Goal: Task Accomplishment & Management: Use online tool/utility

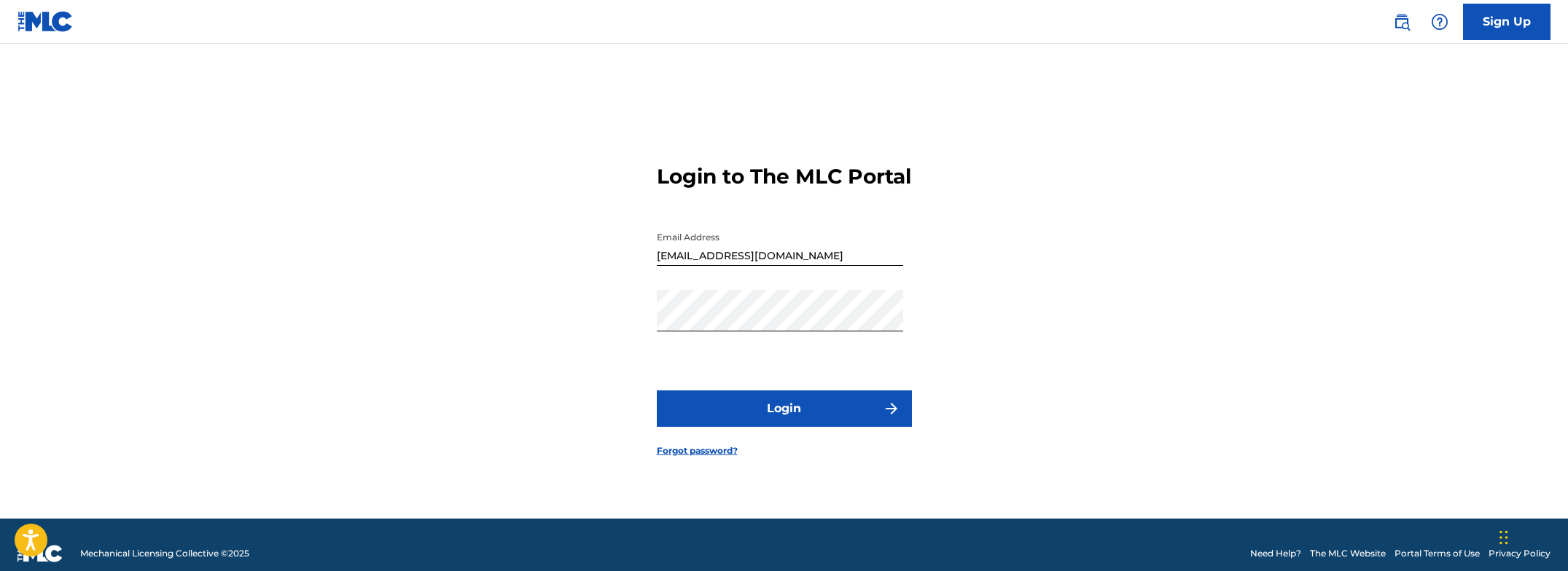
click at [782, 411] on button "Login" at bounding box center [784, 408] width 255 height 36
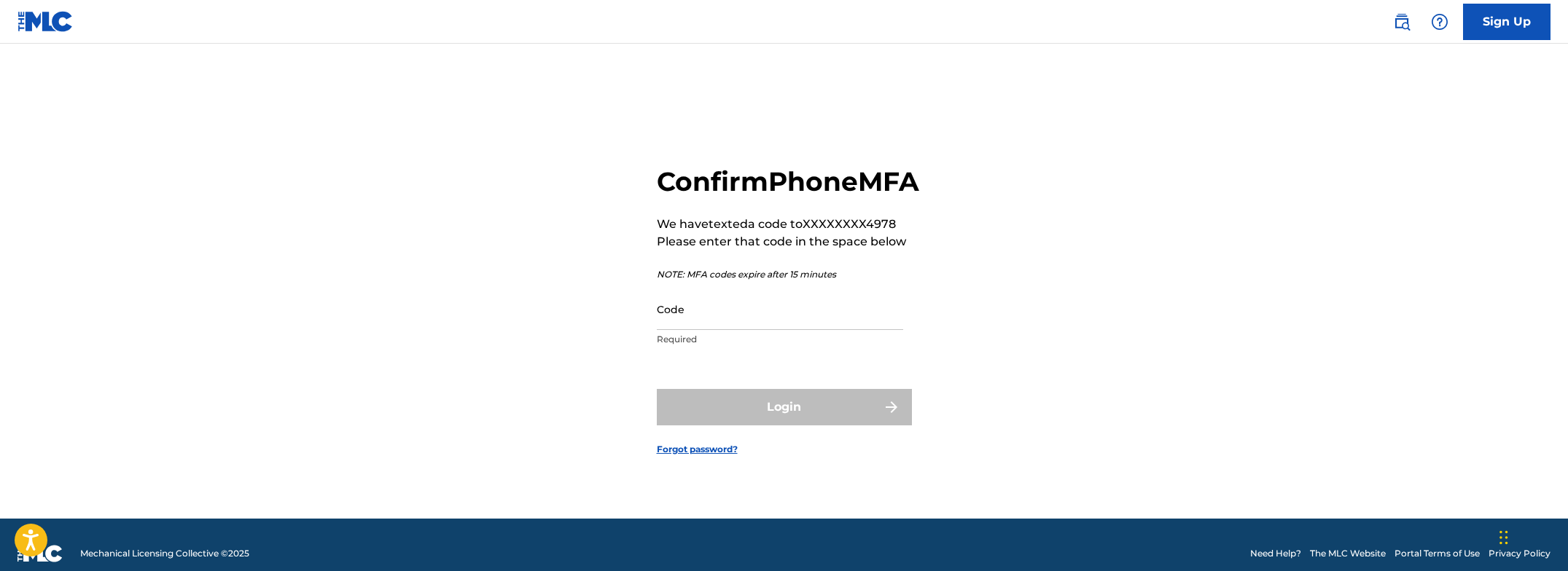
click at [798, 329] on input "Code" at bounding box center [780, 309] width 246 height 42
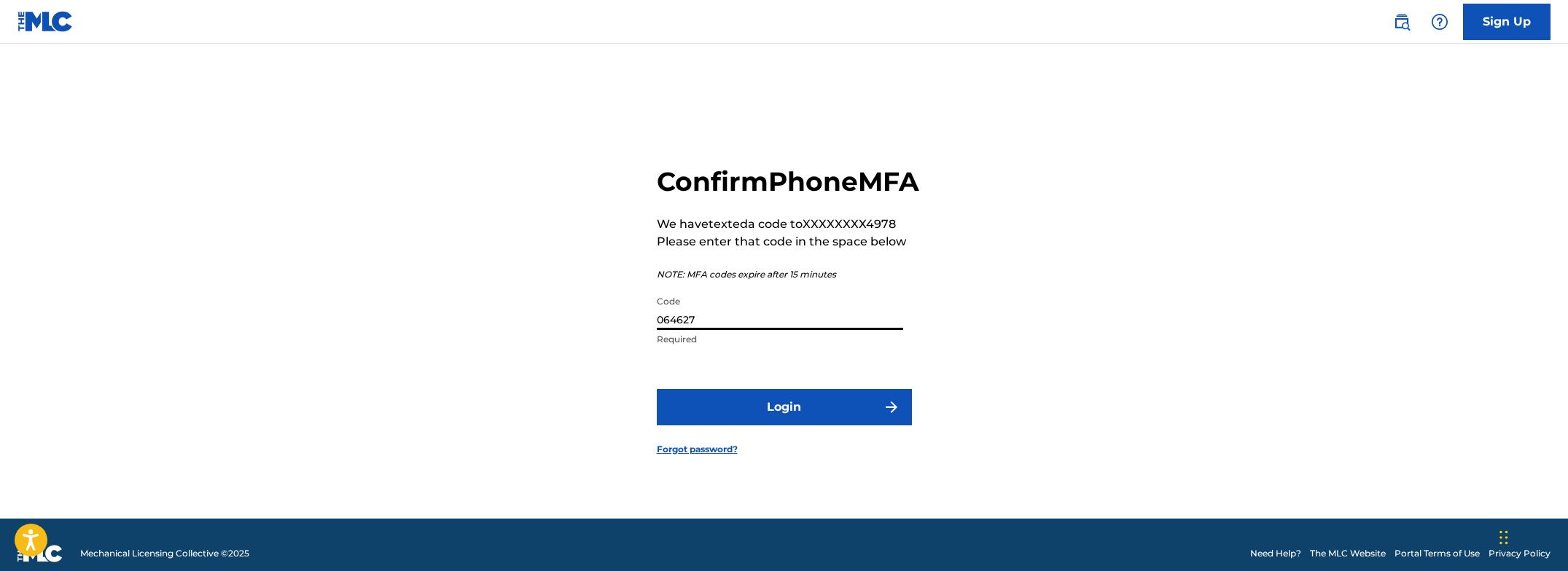
type input "064627"
click at [809, 416] on button "Login" at bounding box center [784, 406] width 255 height 36
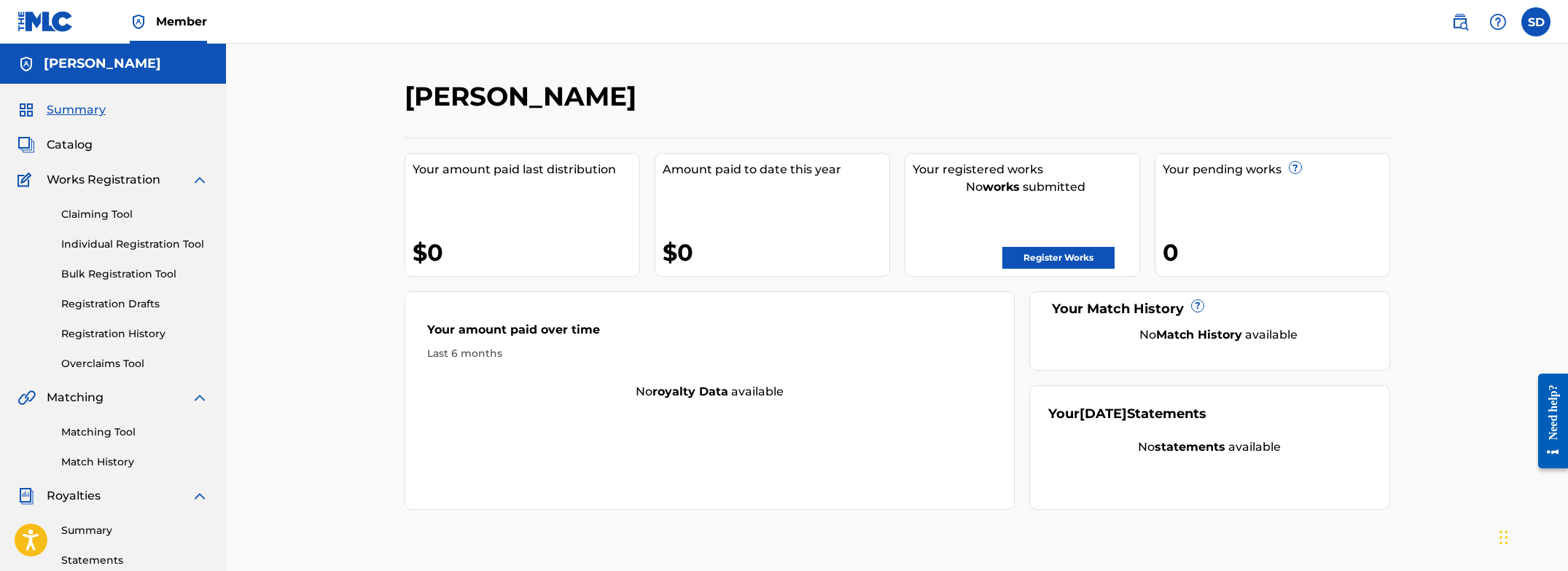
click at [1056, 253] on link "Register Works" at bounding box center [1058, 258] width 112 height 22
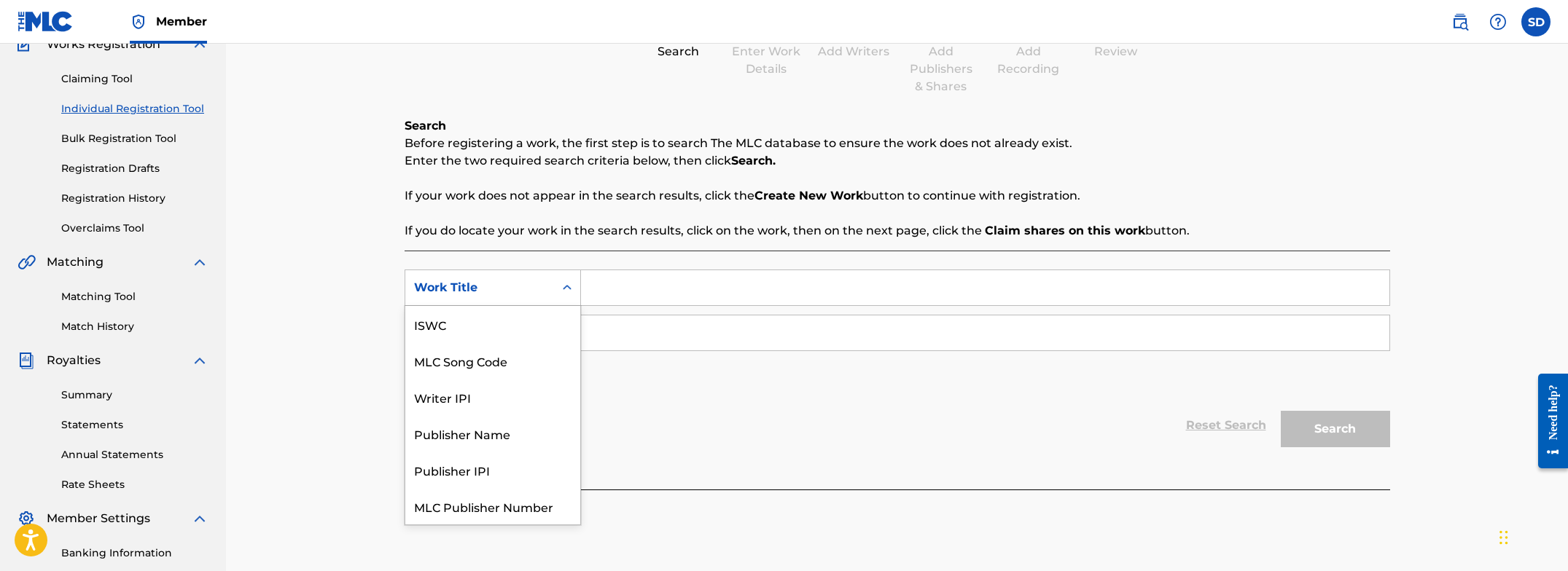
scroll to position [36, 0]
click at [567, 288] on icon "Search Form" at bounding box center [567, 288] width 15 height 15
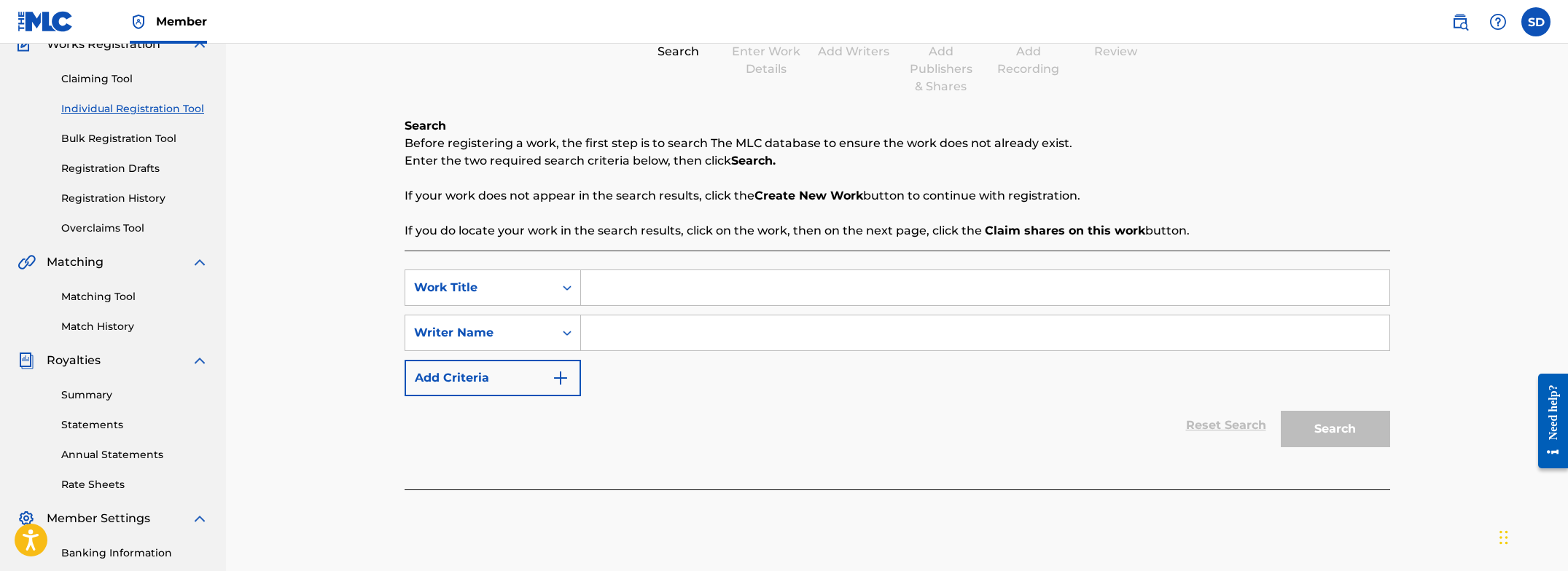
click at [659, 292] on input "Search Form" at bounding box center [985, 288] width 809 height 35
type input "driving at night"
click at [835, 331] on input "Search Form" at bounding box center [985, 333] width 809 height 35
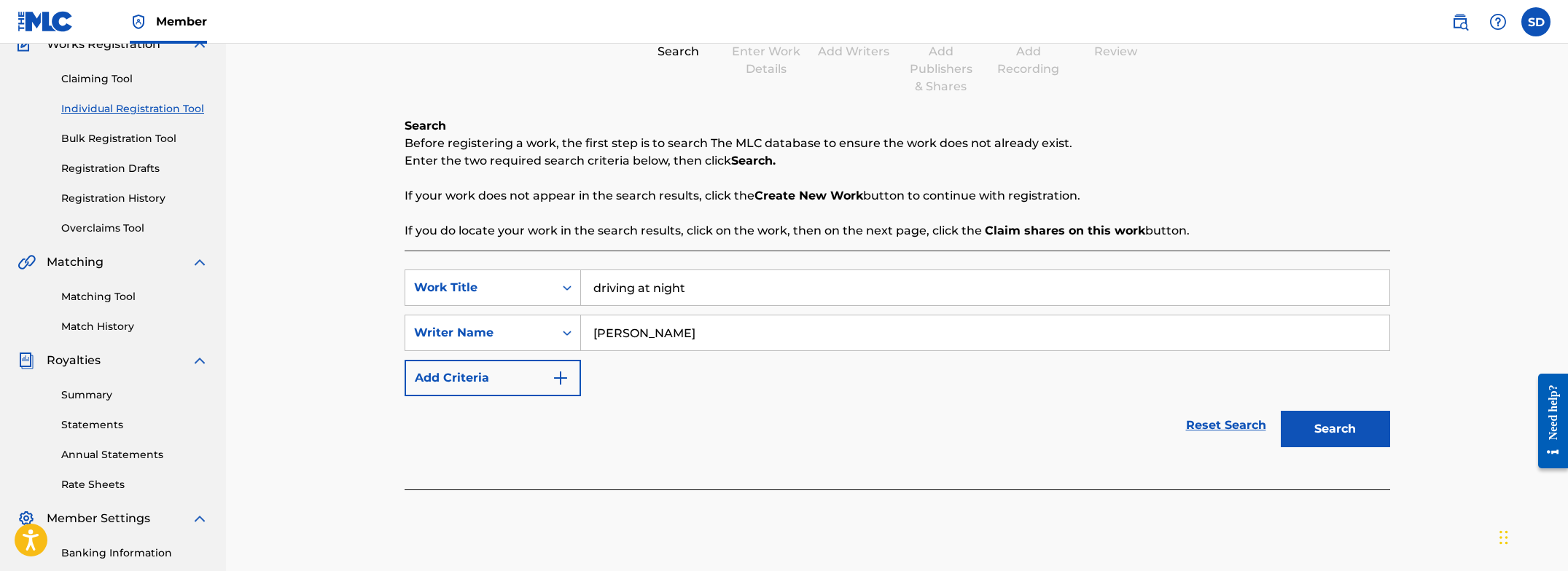
click at [1331, 437] on button "Search" at bounding box center [1336, 428] width 109 height 36
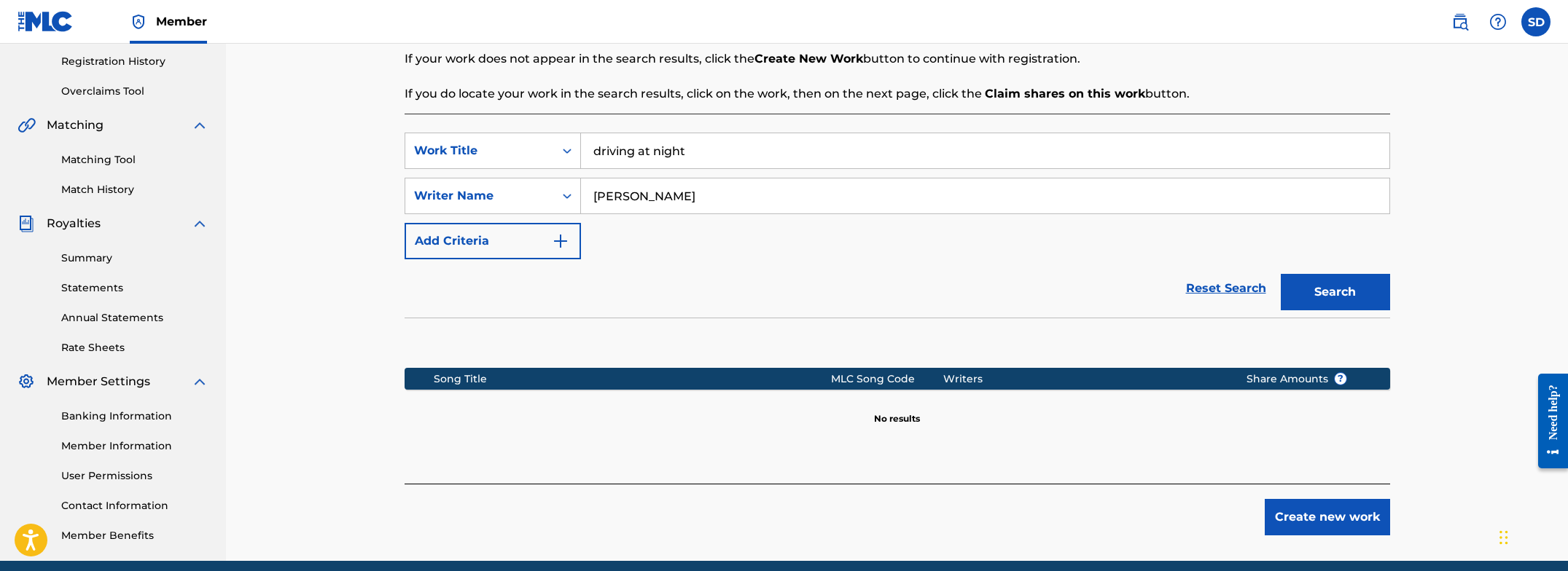
scroll to position [294, 0]
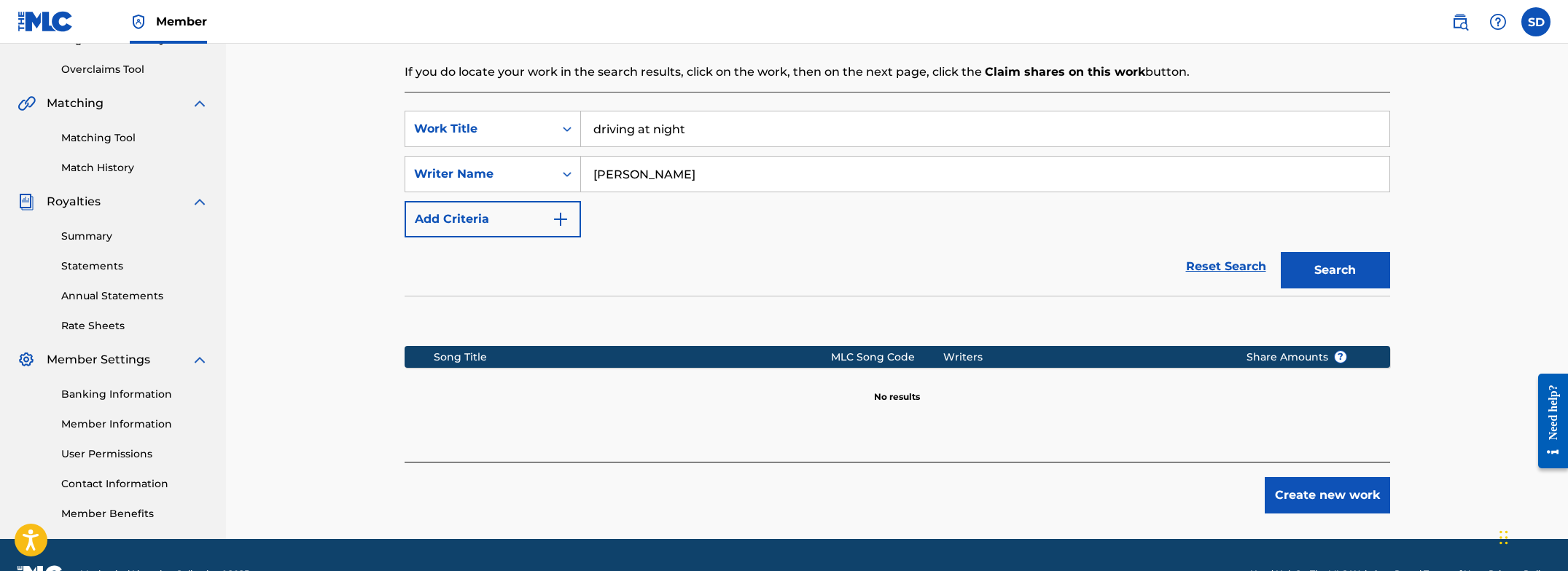
click at [693, 133] on input "driving at night" at bounding box center [985, 129] width 809 height 35
drag, startPoint x: 658, startPoint y: 174, endPoint x: 669, endPoint y: 186, distance: 16.3
click at [659, 175] on input "[PERSON_NAME]" at bounding box center [985, 174] width 809 height 35
type input "[PERSON_NAME]"
click at [1325, 285] on button "Search" at bounding box center [1336, 269] width 109 height 36
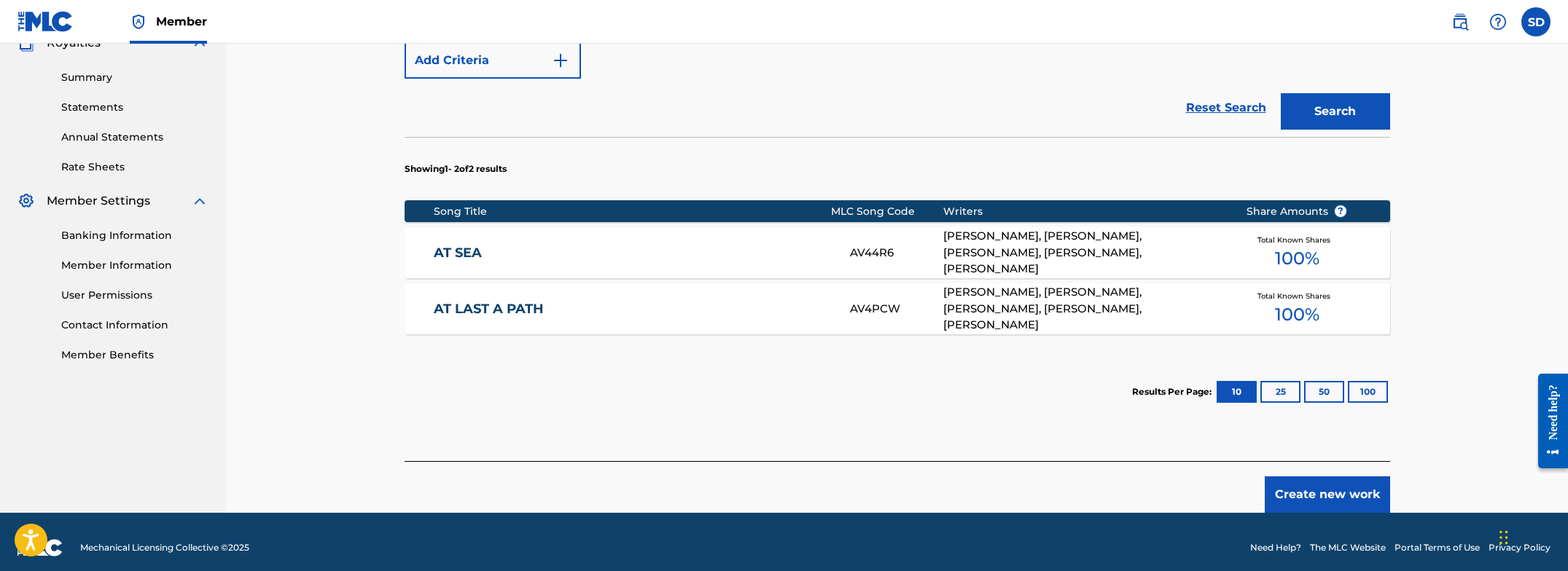
scroll to position [454, 0]
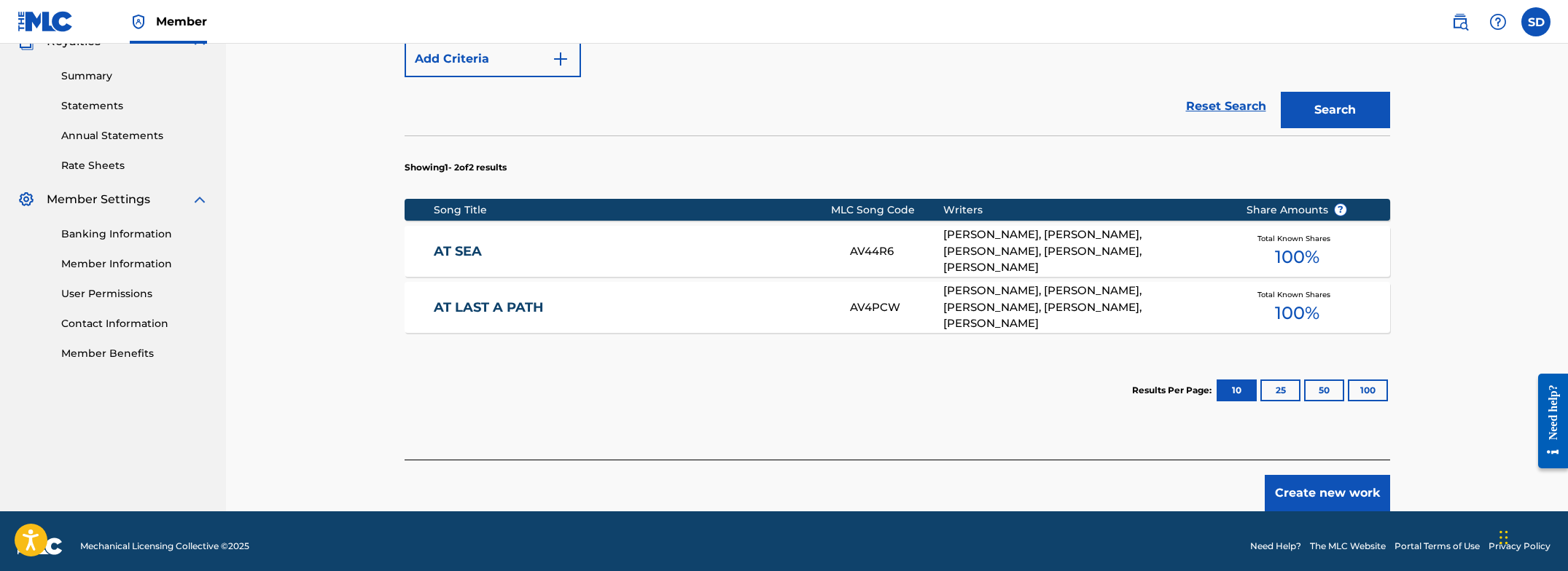
click at [1030, 237] on div "[PERSON_NAME], [PERSON_NAME], [PERSON_NAME], [PERSON_NAME], [PERSON_NAME]" at bounding box center [1083, 252] width 281 height 50
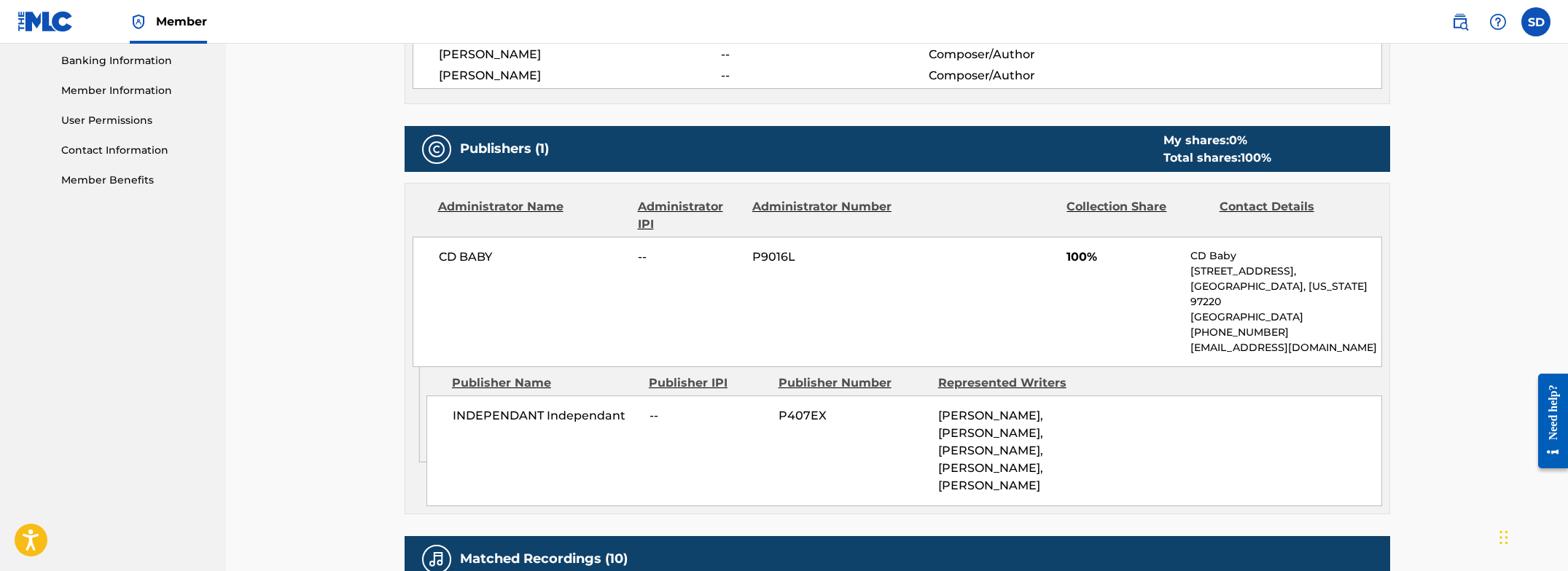
scroll to position [628, 0]
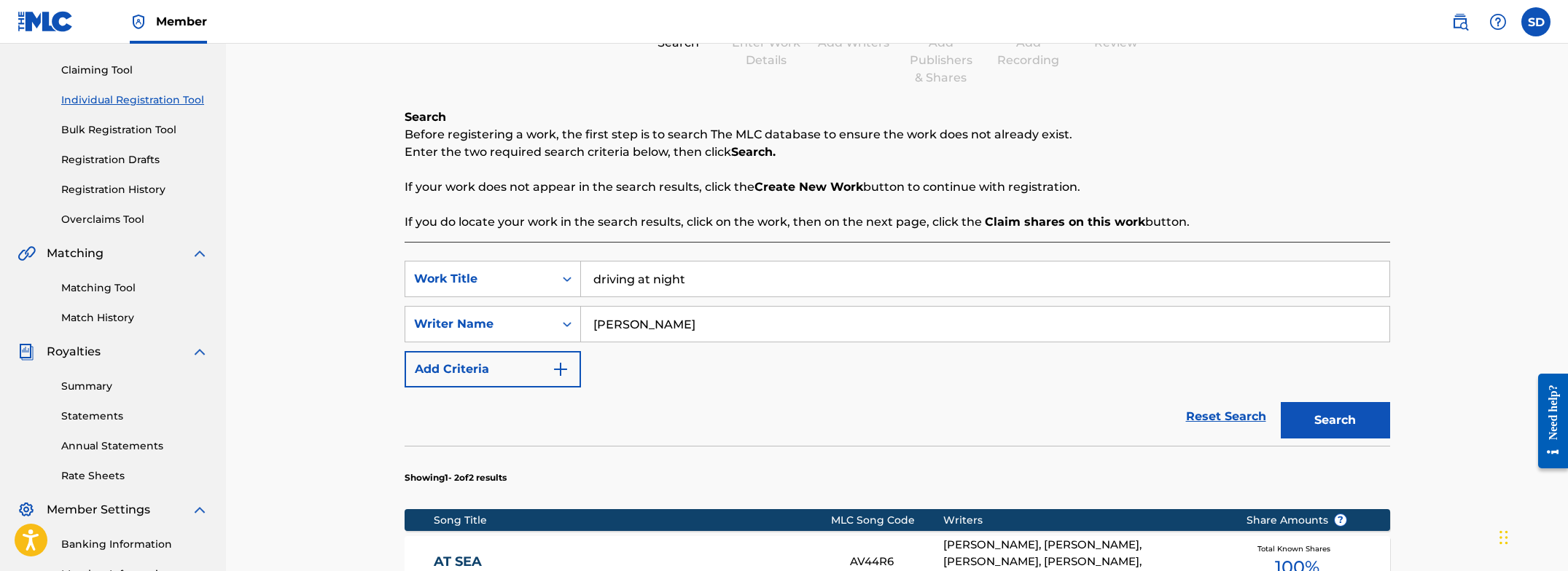
scroll to position [332, 0]
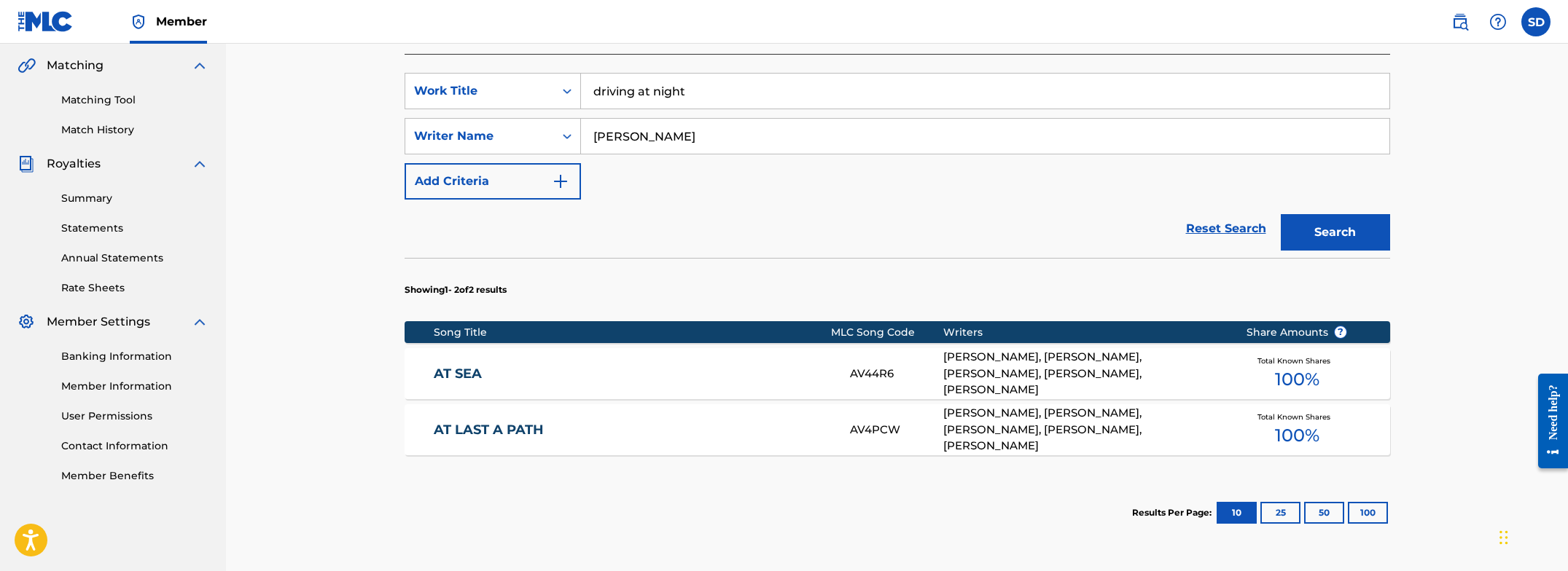
drag, startPoint x: 744, startPoint y: 97, endPoint x: 525, endPoint y: 70, distance: 220.7
click at [523, 70] on div "SearchWithCriteria063f264d-0e69-42bf-8ac5-b7d6354654f3 Work Title driving at ni…" at bounding box center [897, 317] width 985 height 528
click at [570, 87] on icon "Search Form" at bounding box center [567, 91] width 15 height 15
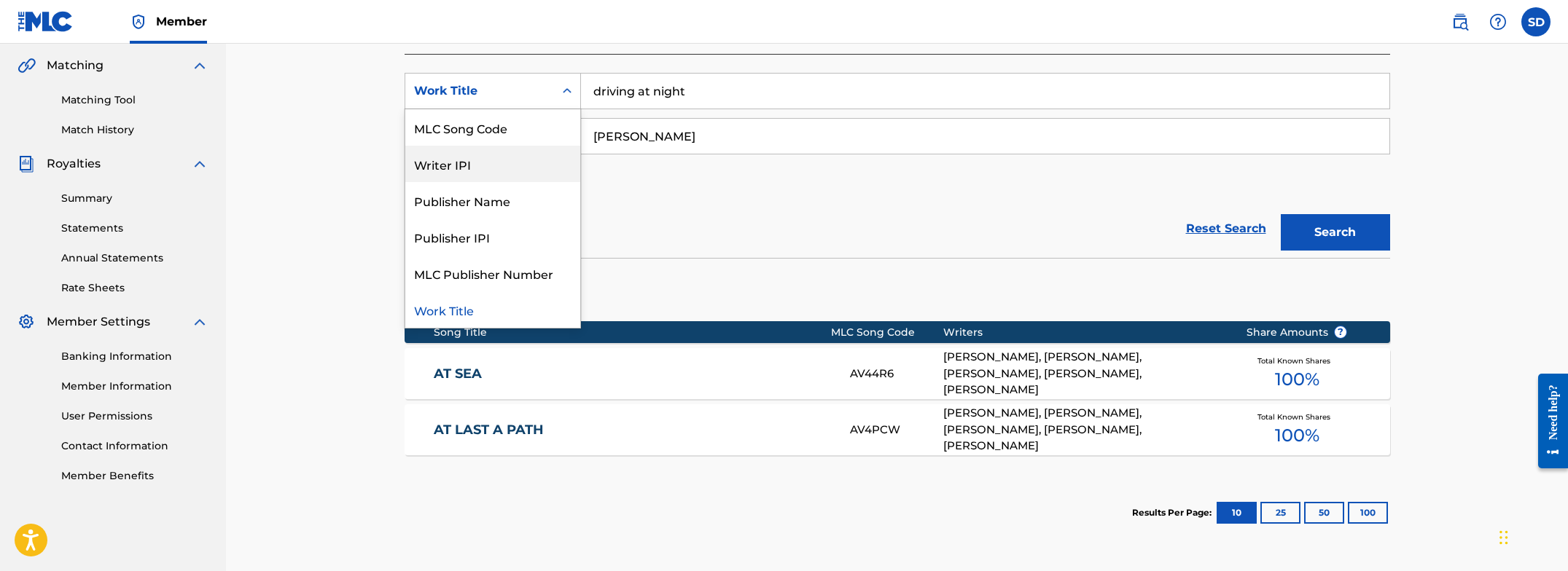
scroll to position [0, 0]
click at [699, 99] on input "driving at night" at bounding box center [985, 91] width 809 height 35
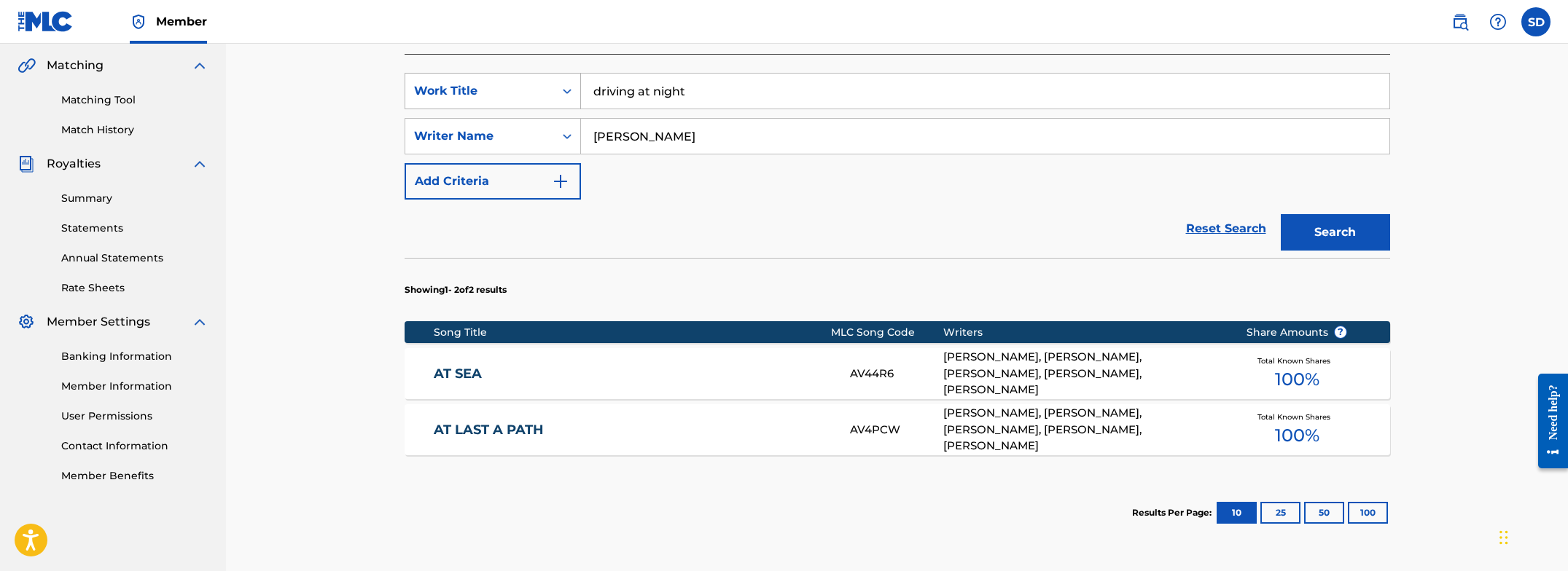
drag, startPoint x: 709, startPoint y: 96, endPoint x: 557, endPoint y: 81, distance: 152.7
click at [557, 81] on div "SearchWithCriteria063f264d-0e69-42bf-8ac5-b7d6354654f3 Work Title driving at ni…" at bounding box center [897, 91] width 985 height 36
type input "seven degrees from center"
click at [1281, 214] on button "Search" at bounding box center [1336, 231] width 109 height 36
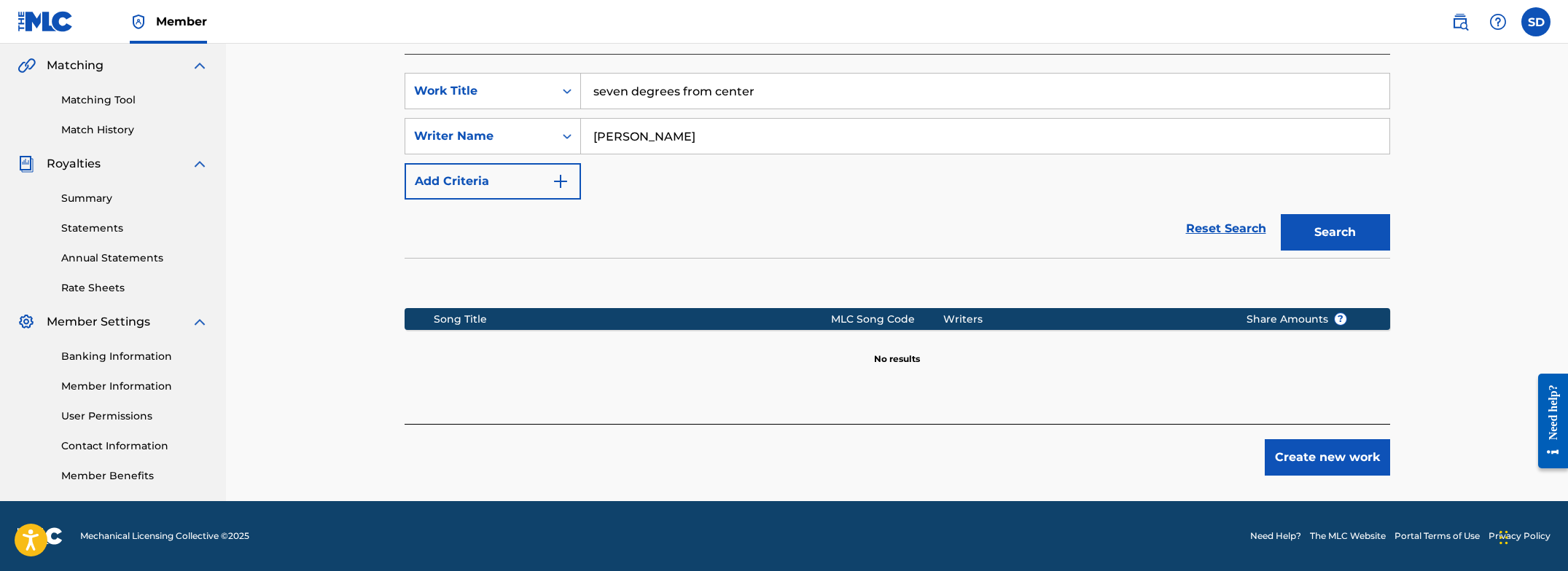
click at [1288, 224] on button "Search" at bounding box center [1336, 231] width 109 height 36
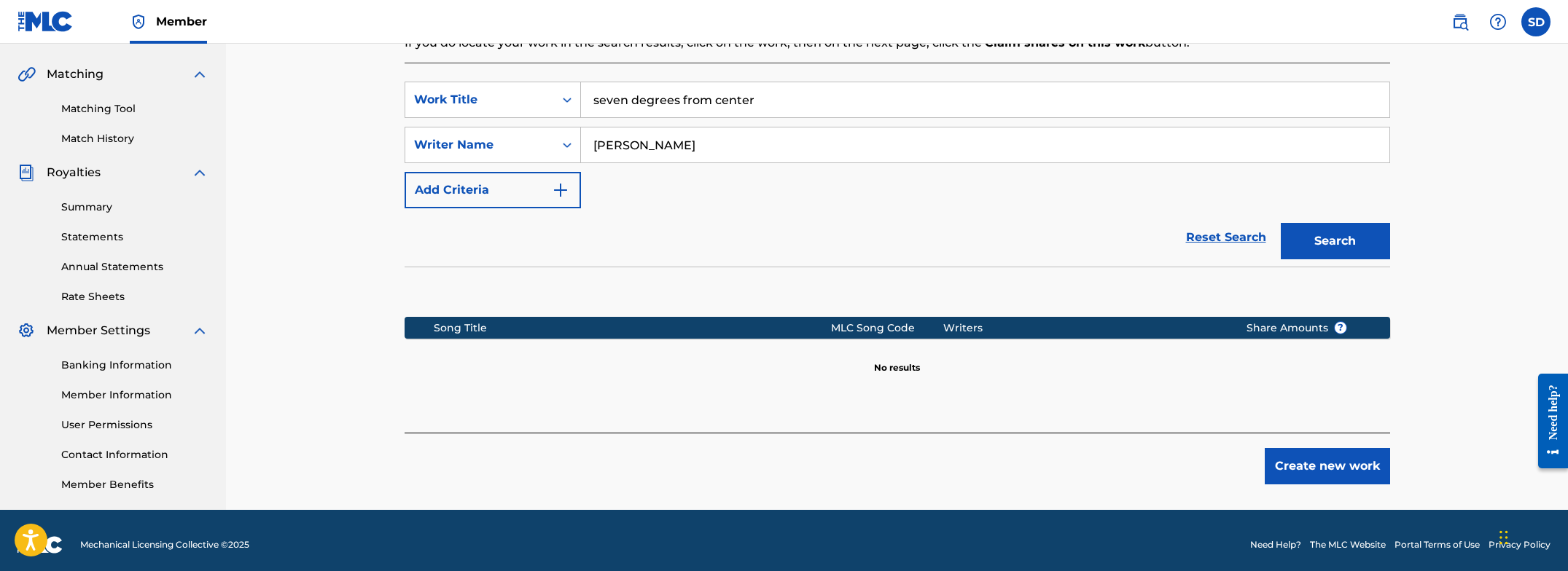
scroll to position [320, 0]
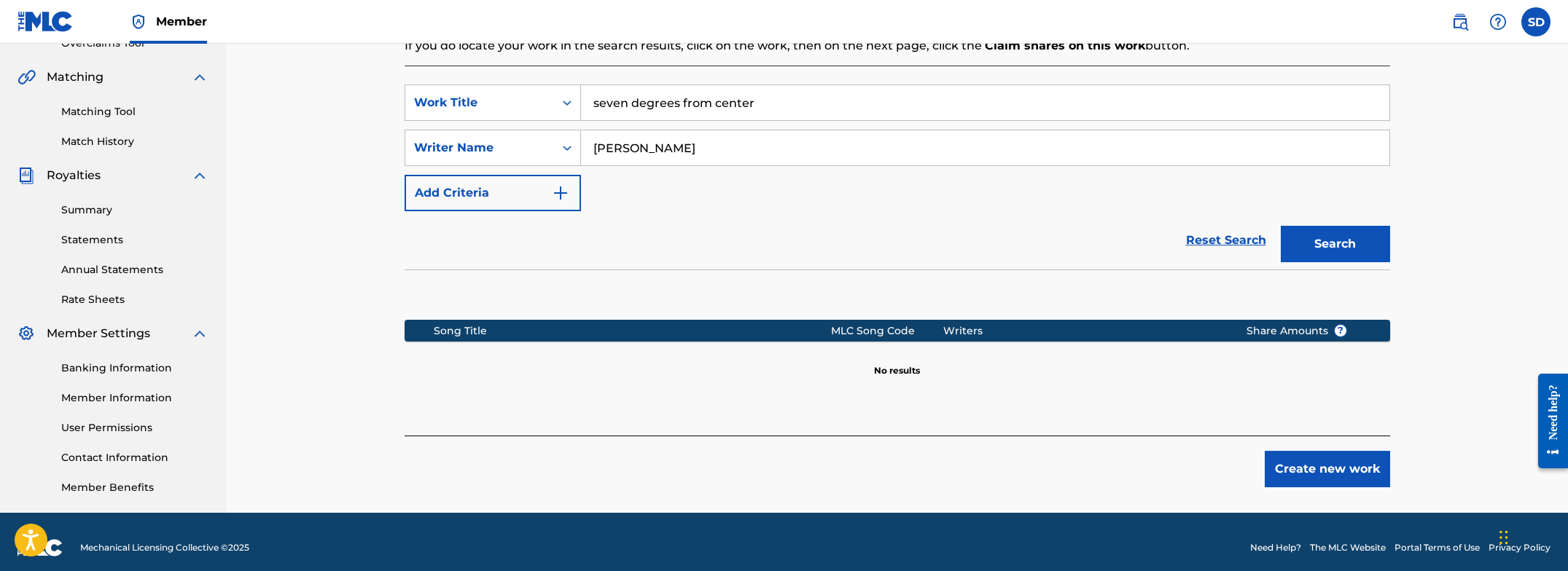
drag, startPoint x: 766, startPoint y: 96, endPoint x: 534, endPoint y: 59, distance: 234.9
click at [533, 59] on div "Search Before registering a work, the first step is to search The MLC database …" at bounding box center [897, 184] width 985 height 503
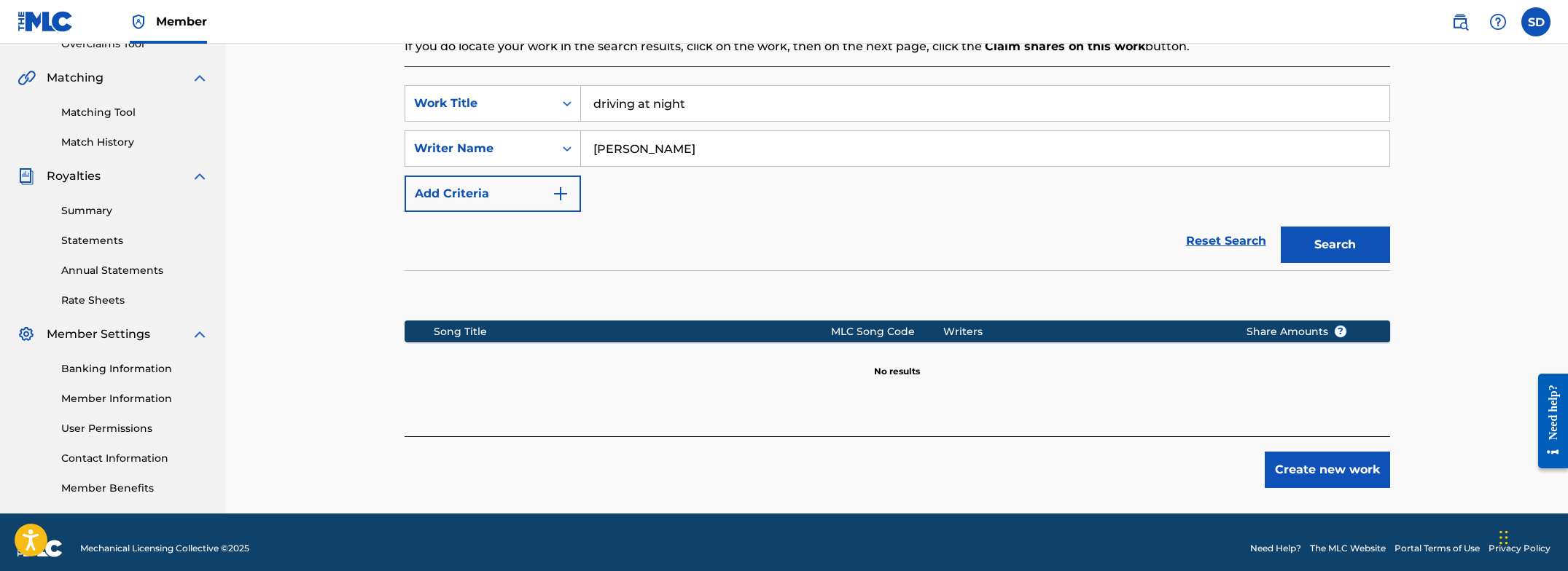
type input "driving at night"
click at [1281, 227] on button "Search" at bounding box center [1336, 244] width 109 height 36
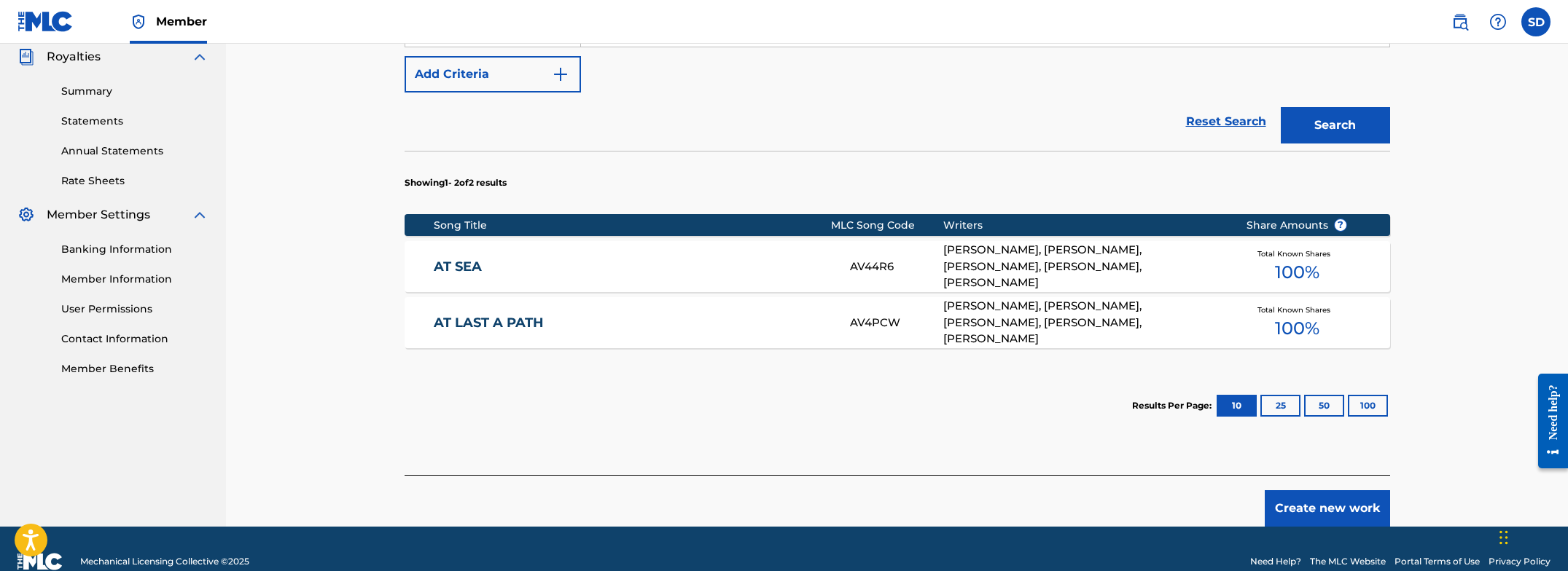
scroll to position [465, 0]
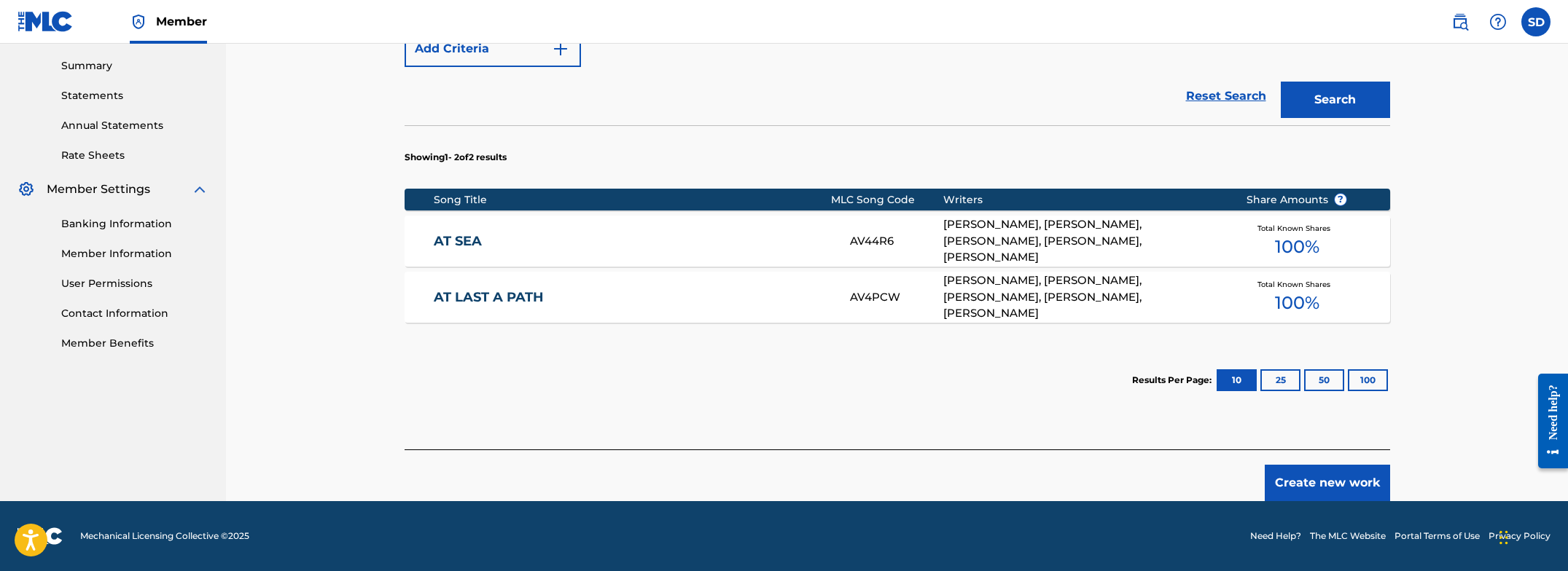
click at [1273, 379] on button "25" at bounding box center [1279, 380] width 40 height 22
click at [997, 247] on div "[PERSON_NAME], [PERSON_NAME], [PERSON_NAME], [PERSON_NAME], [PERSON_NAME]" at bounding box center [1083, 242] width 281 height 50
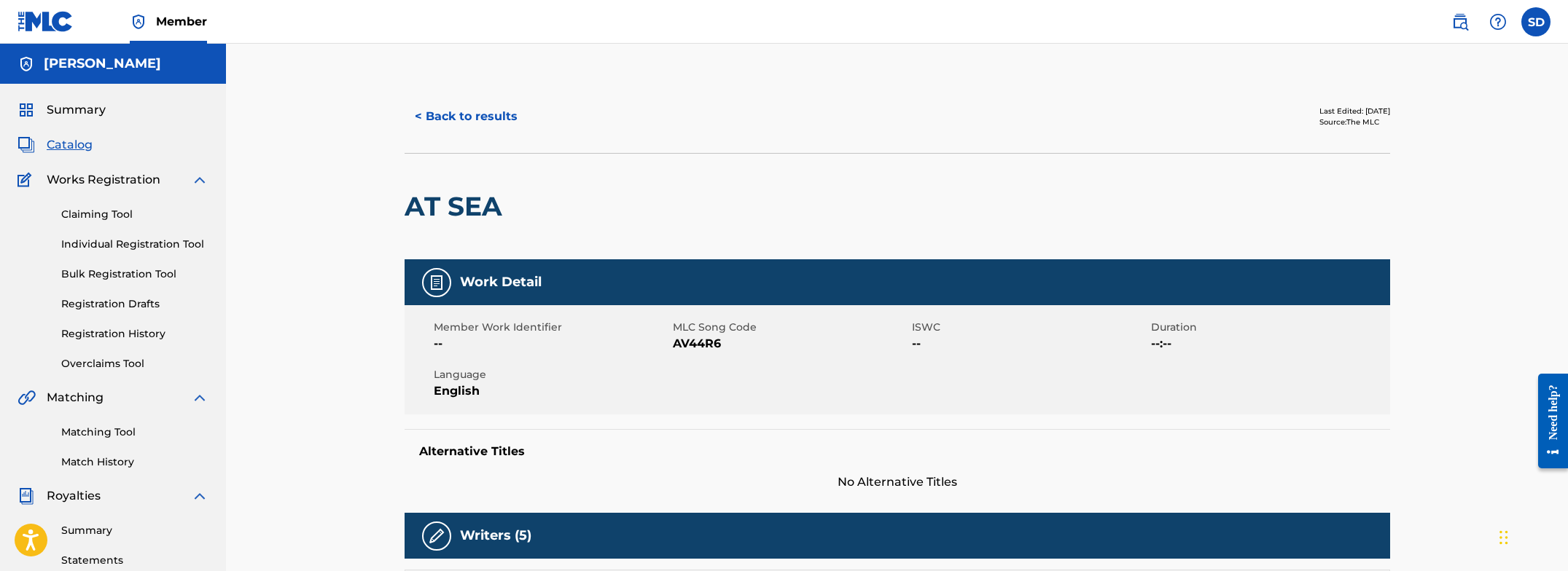
click at [94, 217] on link "Claiming Tool" at bounding box center [134, 214] width 147 height 16
